Goal: Information Seeking & Learning: Learn about a topic

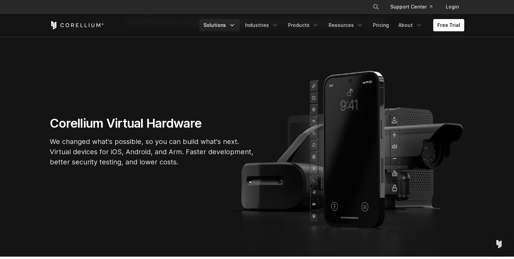
click at [215, 22] on link "Solutions" at bounding box center [219, 25] width 40 height 12
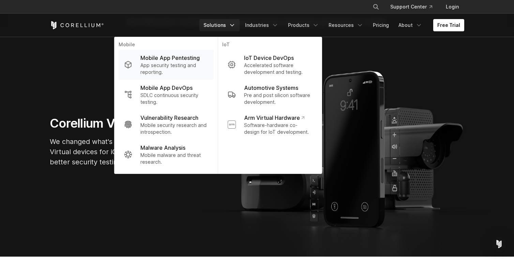
click at [171, 62] on p "App security testing and reporting." at bounding box center [174, 69] width 68 height 14
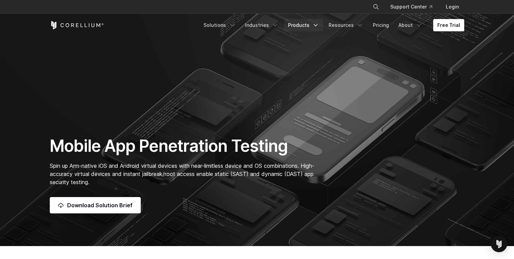
click at [306, 24] on link "Products" at bounding box center [303, 25] width 39 height 12
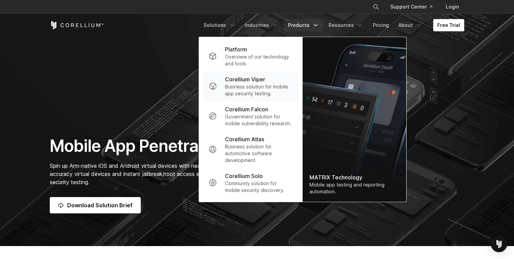
click at [251, 80] on p "Corellium Viper" at bounding box center [245, 79] width 40 height 8
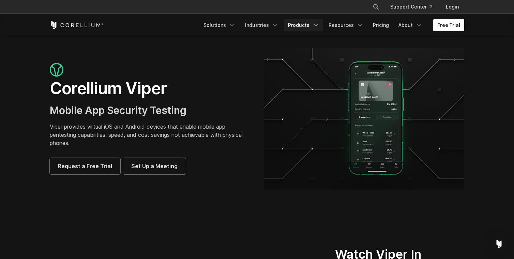
click at [312, 26] on link "Products" at bounding box center [303, 25] width 39 height 12
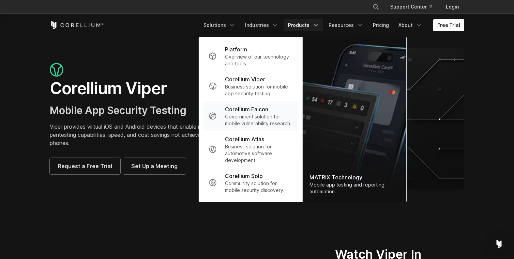
click at [277, 108] on div "Corellium Falcon" at bounding box center [259, 109] width 68 height 8
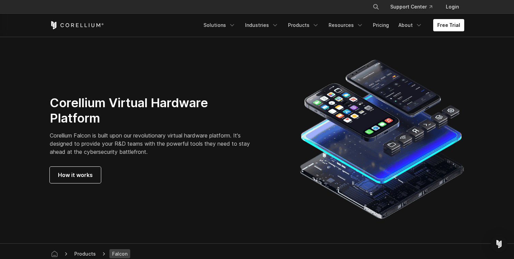
scroll to position [1877, 0]
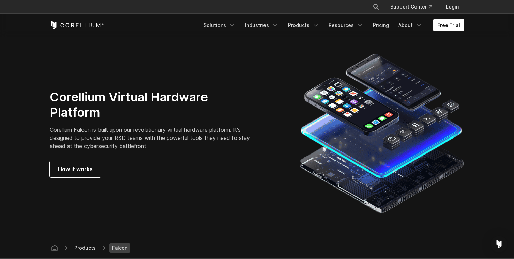
click at [298, 198] on div at bounding box center [382, 133] width 178 height 165
click at [223, 26] on link "Solutions" at bounding box center [219, 25] width 40 height 12
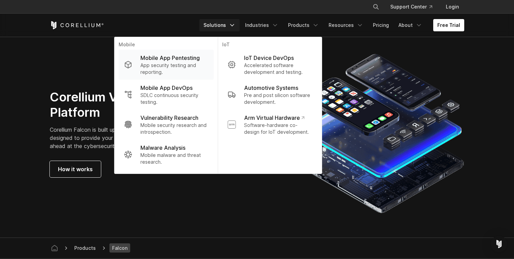
click at [171, 61] on p "Mobile App Pentesting" at bounding box center [169, 58] width 59 height 8
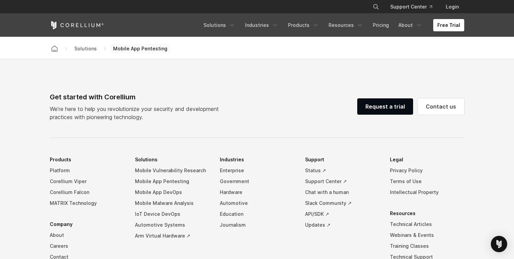
scroll to position [2053, 0]
